Goal: Task Accomplishment & Management: Complete application form

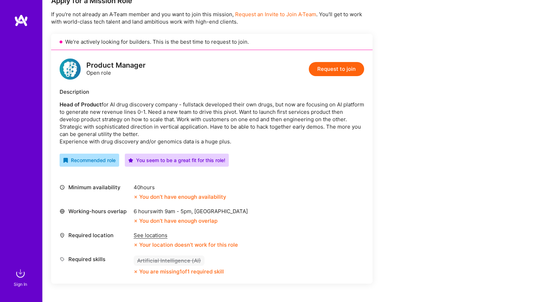
scroll to position [227, 0]
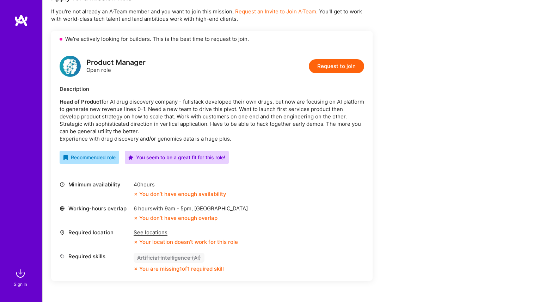
click at [350, 65] on button "Request to join" at bounding box center [336, 66] width 55 height 14
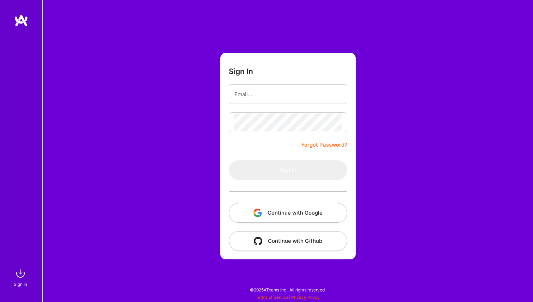
click at [273, 214] on button "Continue with Google" at bounding box center [288, 213] width 118 height 20
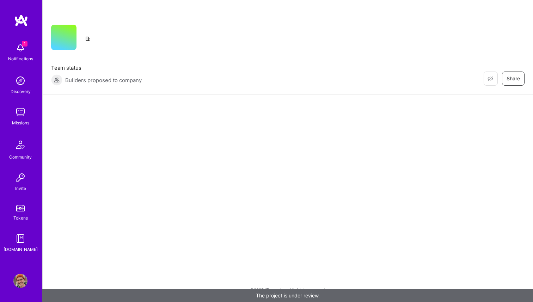
click at [18, 47] on img at bounding box center [20, 48] width 14 height 14
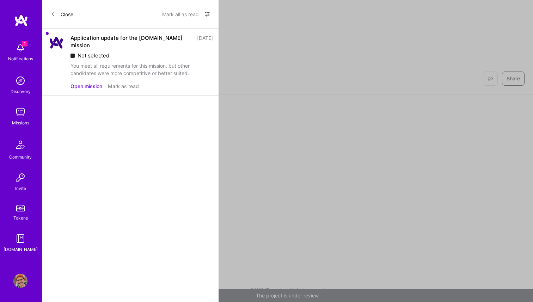
click at [125, 82] on button "Mark as read" at bounding box center [123, 85] width 31 height 7
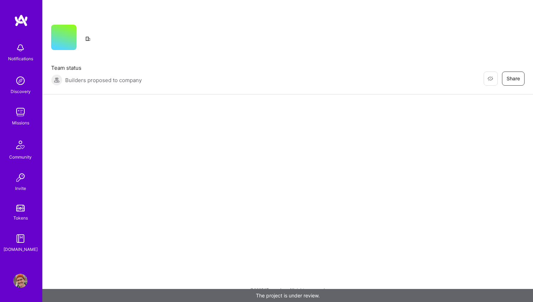
click at [24, 23] on img at bounding box center [21, 20] width 14 height 13
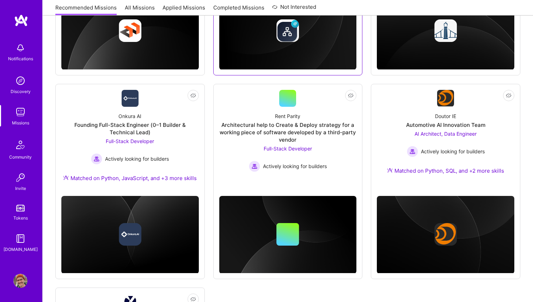
scroll to position [461, 0]
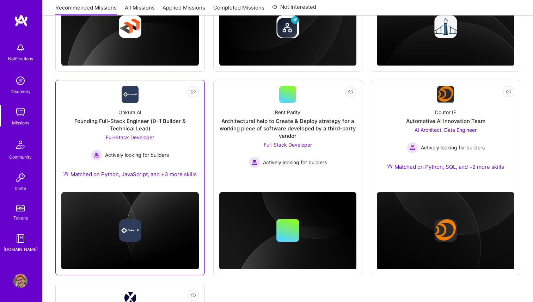
click at [128, 131] on div "Founding Full-Stack Engineer (0–1 Builder & Technical Lead)" at bounding box center [129, 124] width 137 height 15
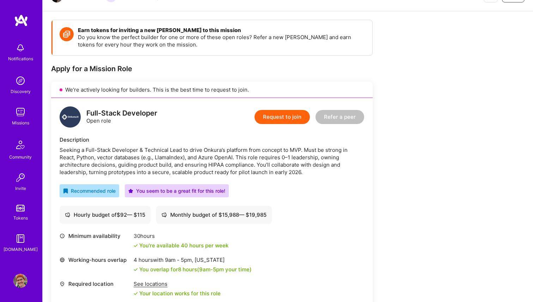
scroll to position [86, 0]
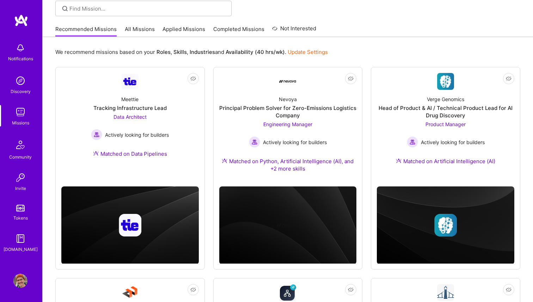
scroll to position [35, 0]
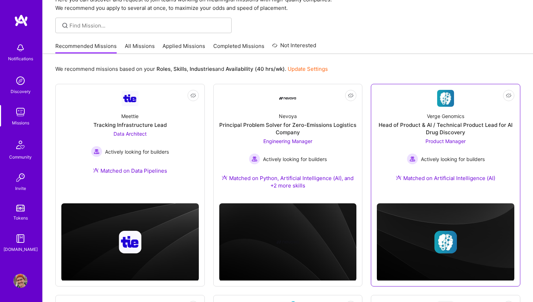
click at [412, 128] on div "Head of Product & AI / Technical Product Lead for AI Drug Discovery" at bounding box center [445, 128] width 137 height 15
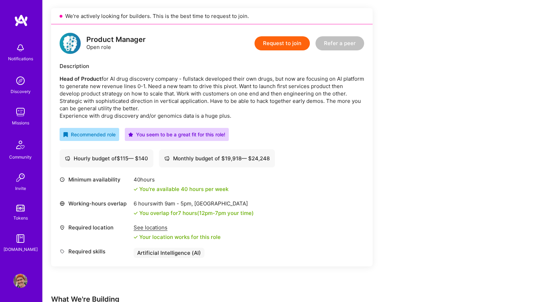
scroll to position [158, 0]
